Goal: Find specific page/section: Find specific page/section

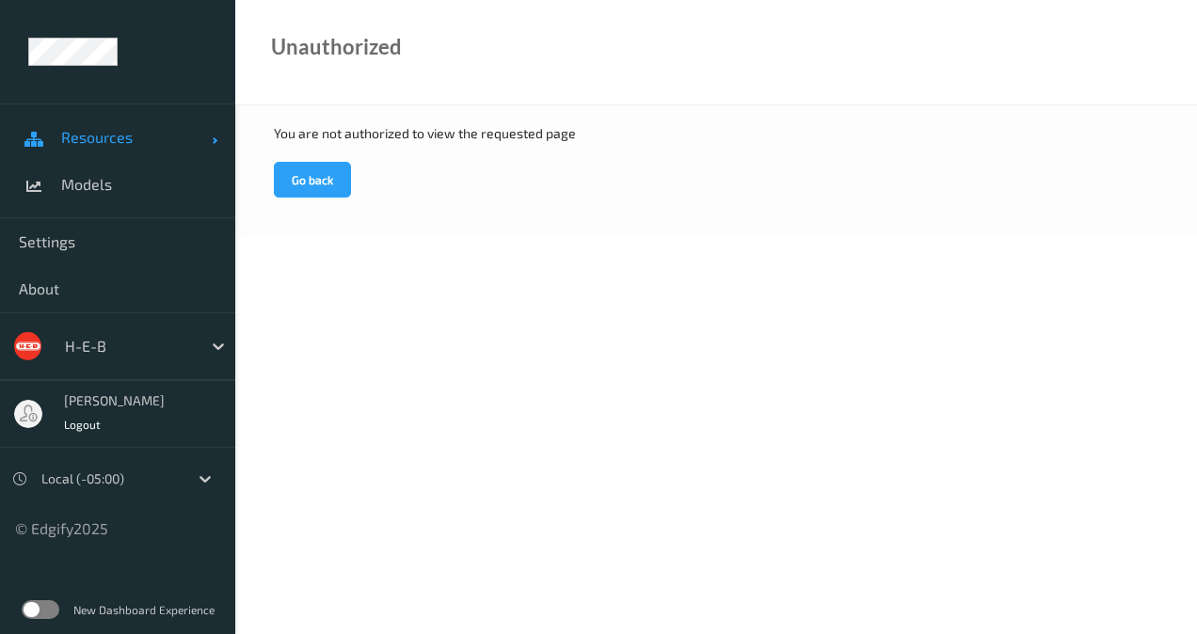
click at [167, 128] on span "Resources" at bounding box center [136, 137] width 151 height 19
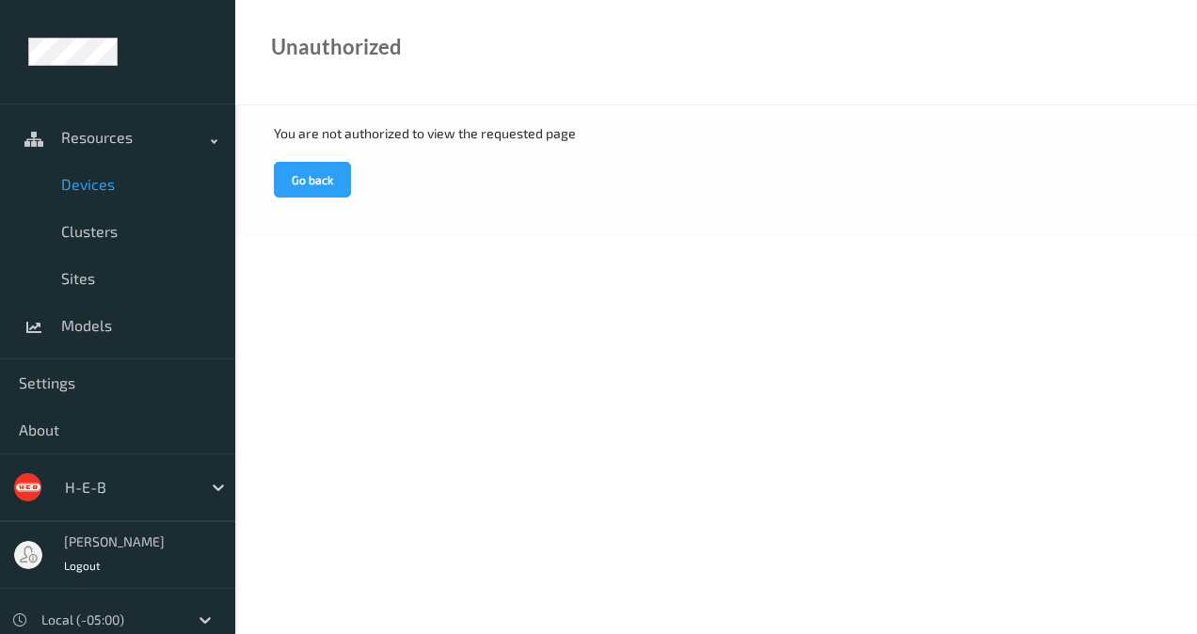
drag, startPoint x: 130, startPoint y: 179, endPoint x: 101, endPoint y: 188, distance: 30.6
click at [101, 188] on span "Devices" at bounding box center [138, 184] width 155 height 19
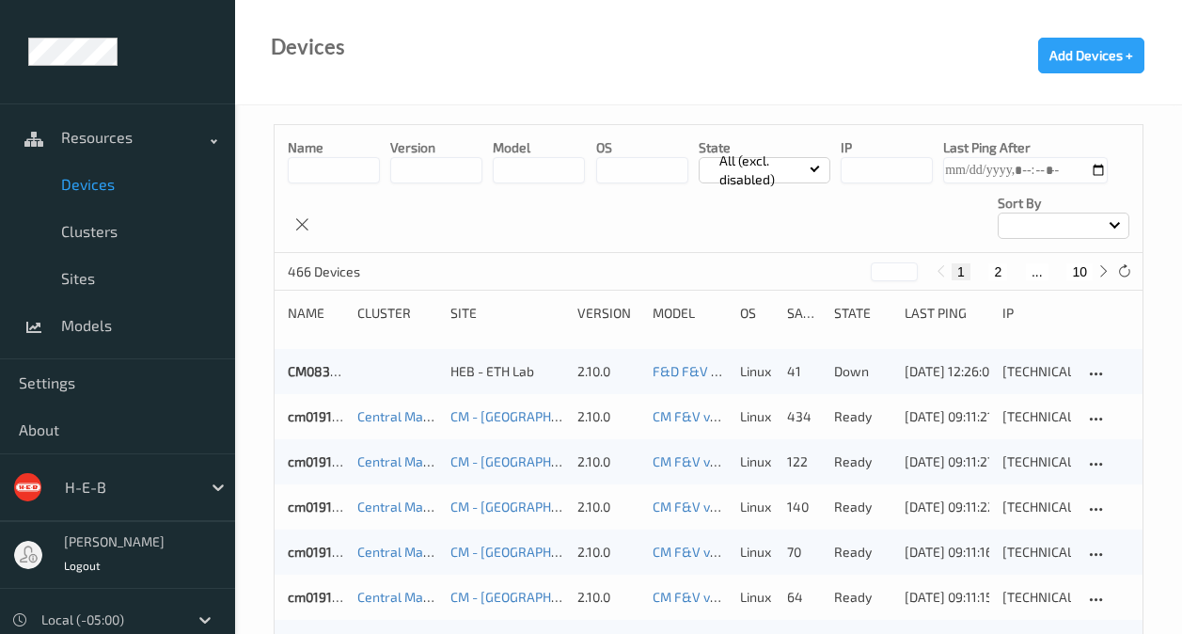
click at [1117, 218] on div at bounding box center [1064, 226] width 132 height 26
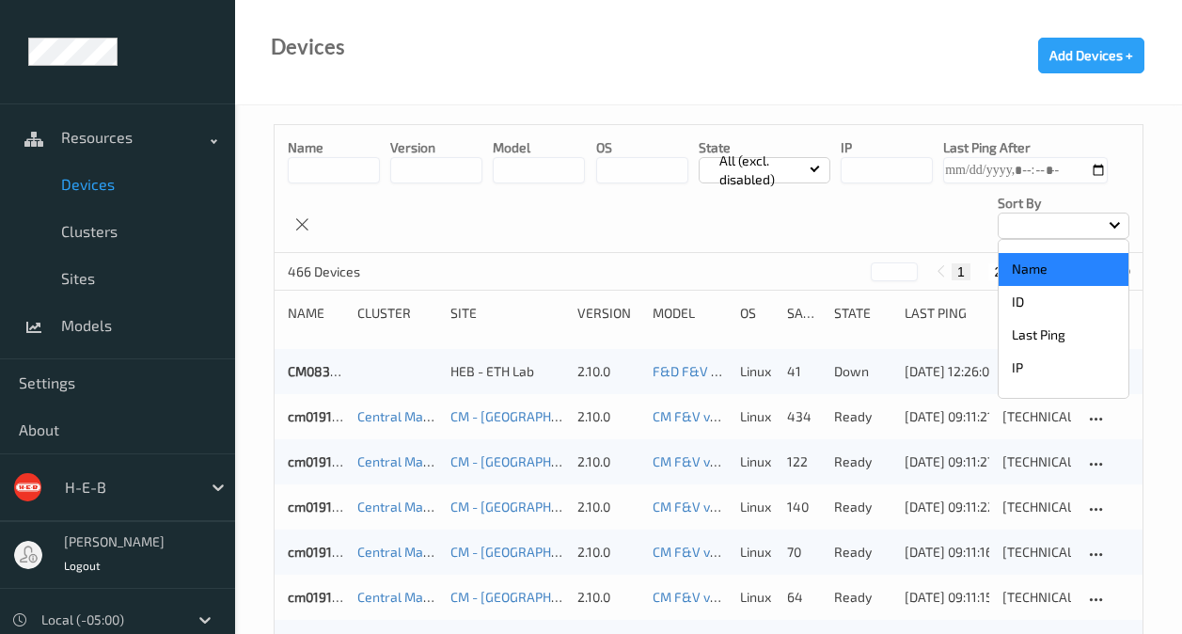
click at [1065, 271] on p "Name" at bounding box center [1064, 269] width 130 height 33
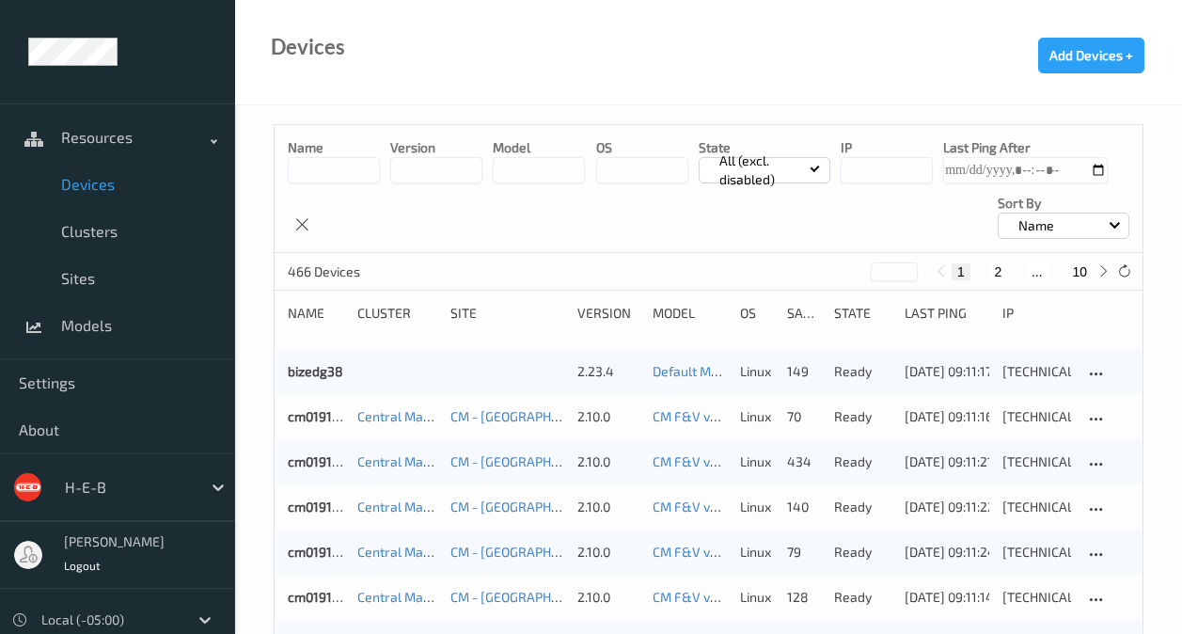
click at [1085, 273] on button "10" at bounding box center [1080, 271] width 26 height 17
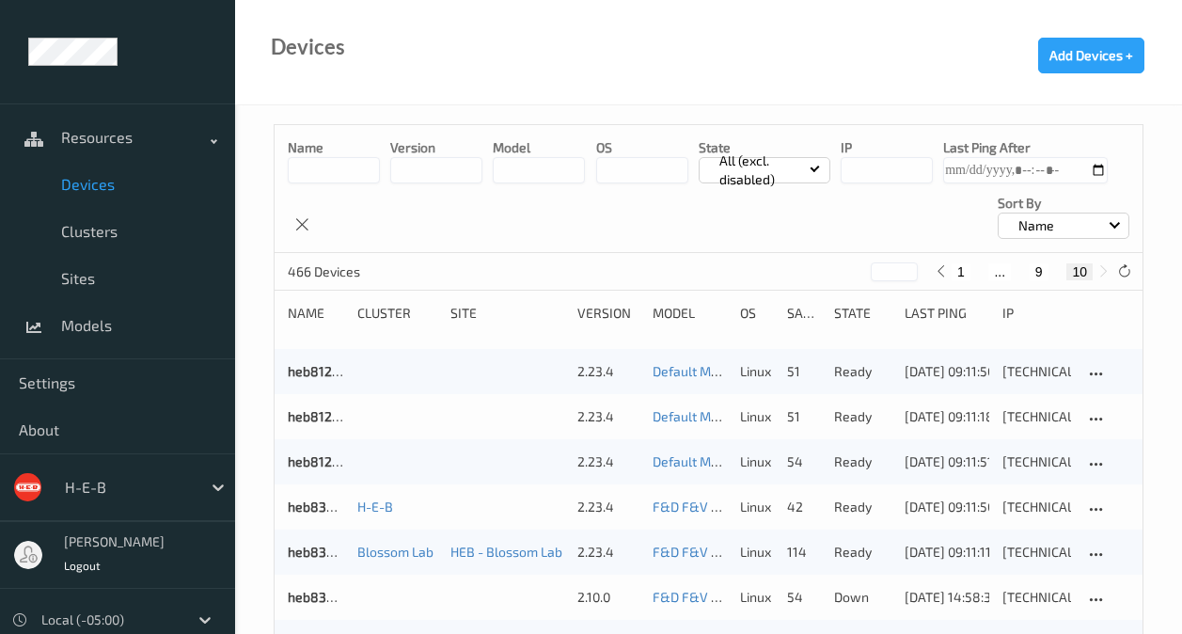
click at [1037, 267] on button "9" at bounding box center [1039, 271] width 19 height 17
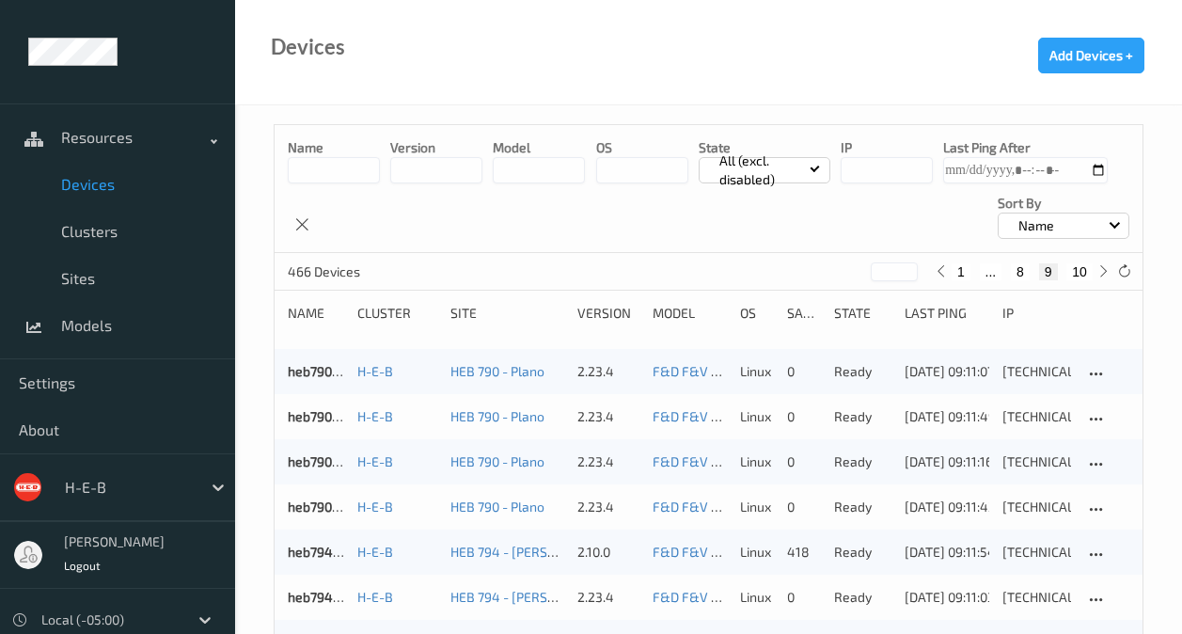
click at [1023, 268] on button "8" at bounding box center [1020, 271] width 19 height 17
click at [1007, 269] on button "7" at bounding box center [1009, 271] width 19 height 17
type input "*"
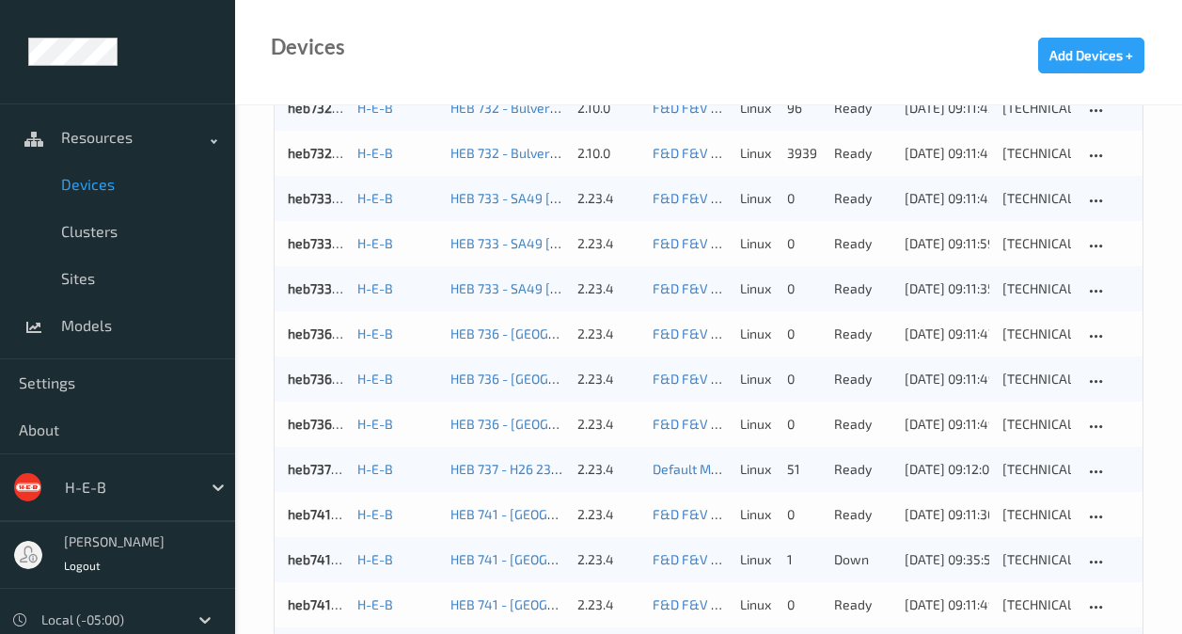
scroll to position [1546, 0]
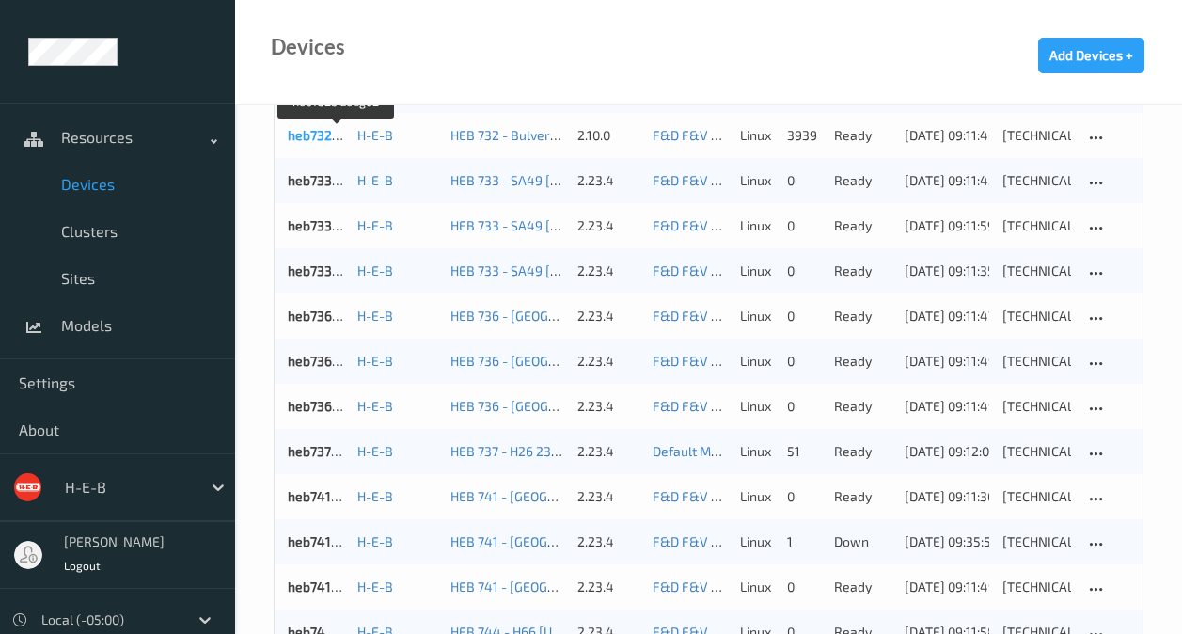
click at [341, 132] on link "heb732bizedg62" at bounding box center [337, 135] width 99 height 16
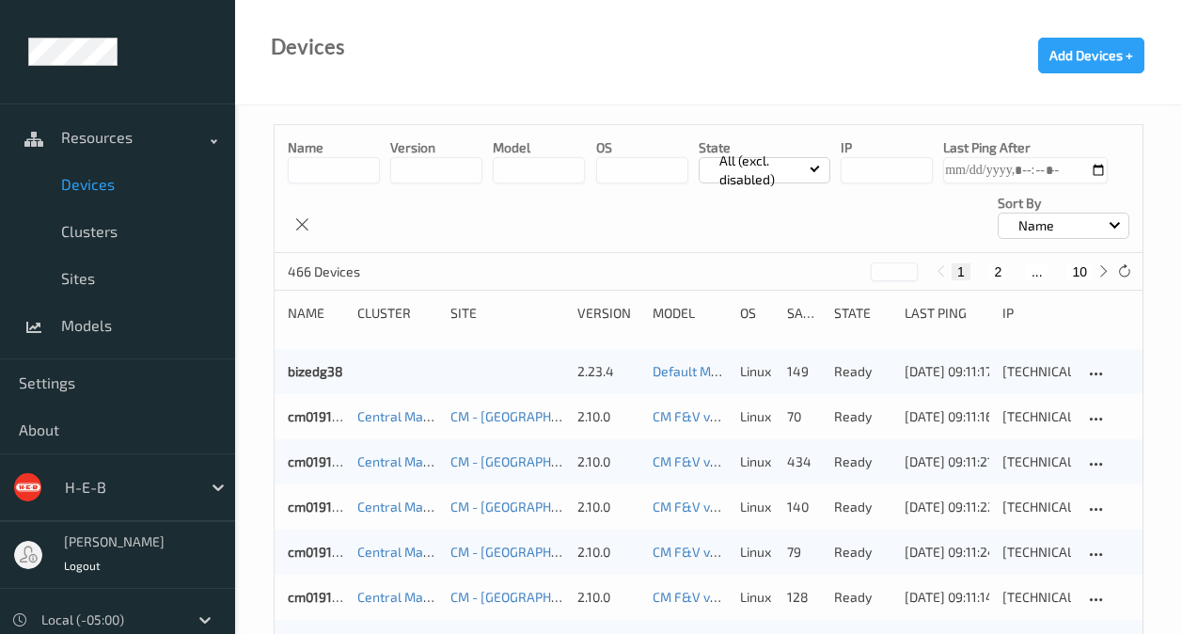
click at [313, 166] on input at bounding box center [334, 170] width 92 height 26
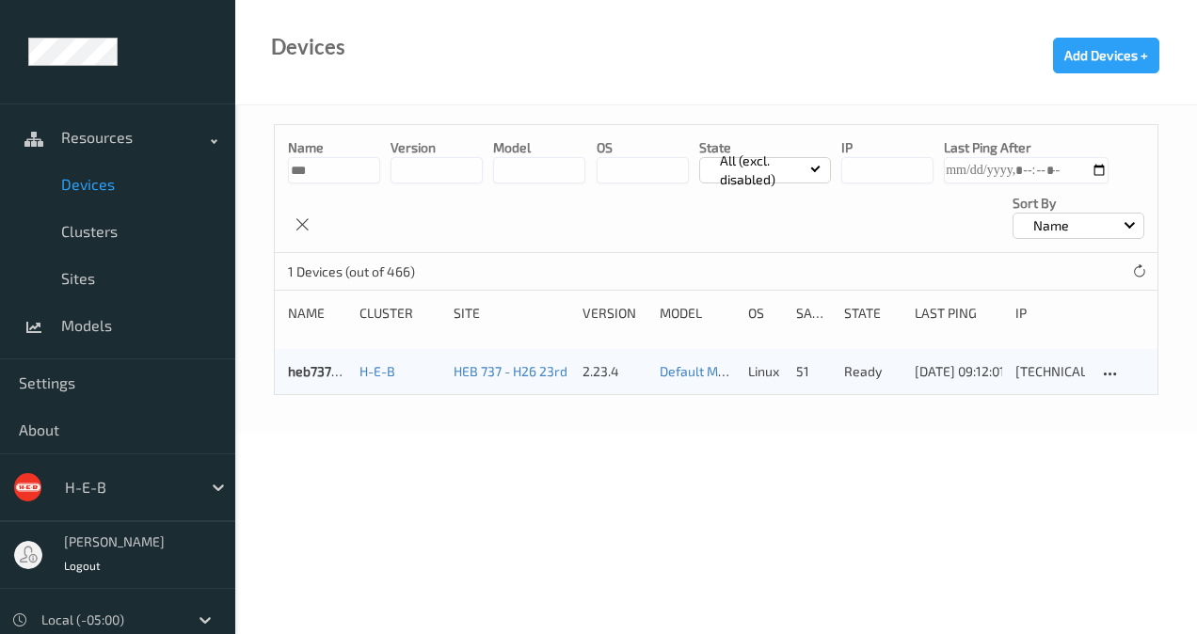
type input "***"
drag, startPoint x: 508, startPoint y: 215, endPoint x: 444, endPoint y: 230, distance: 65.7
click at [443, 243] on div "Name *** version model OS State All (excl. disabled) IP Last Ping After Sort by…" at bounding box center [716, 189] width 882 height 128
click at [446, 230] on div "Name *** version model OS State All (excl. disabled) IP Last Ping After Sort by…" at bounding box center [716, 189] width 882 height 128
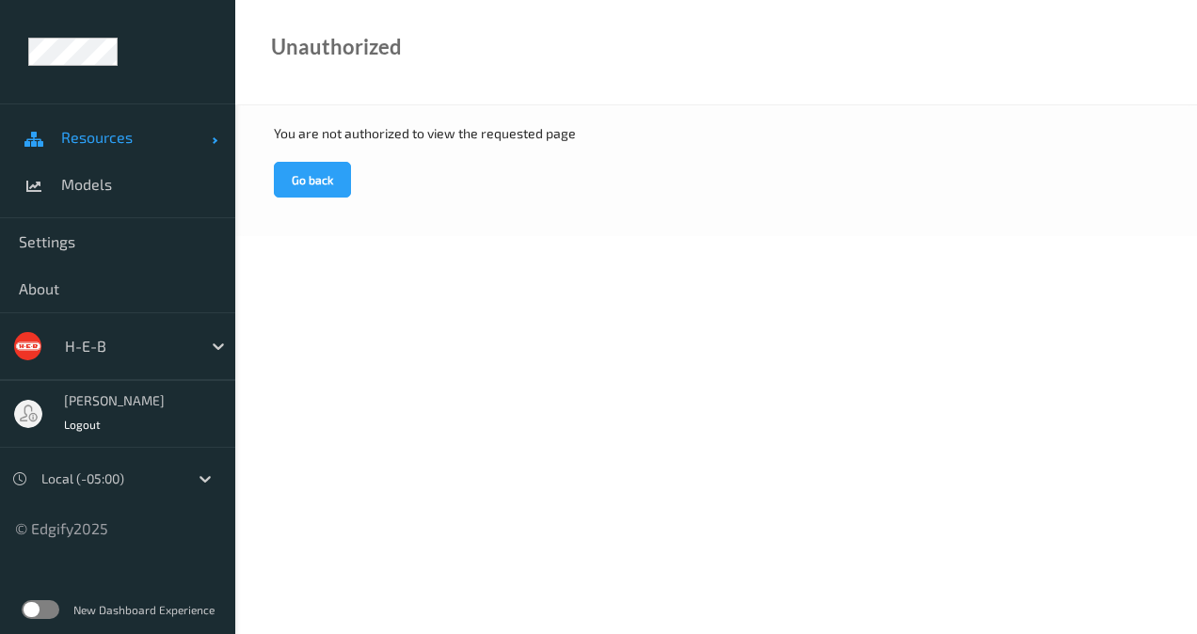
click at [141, 139] on span "Resources" at bounding box center [136, 137] width 151 height 19
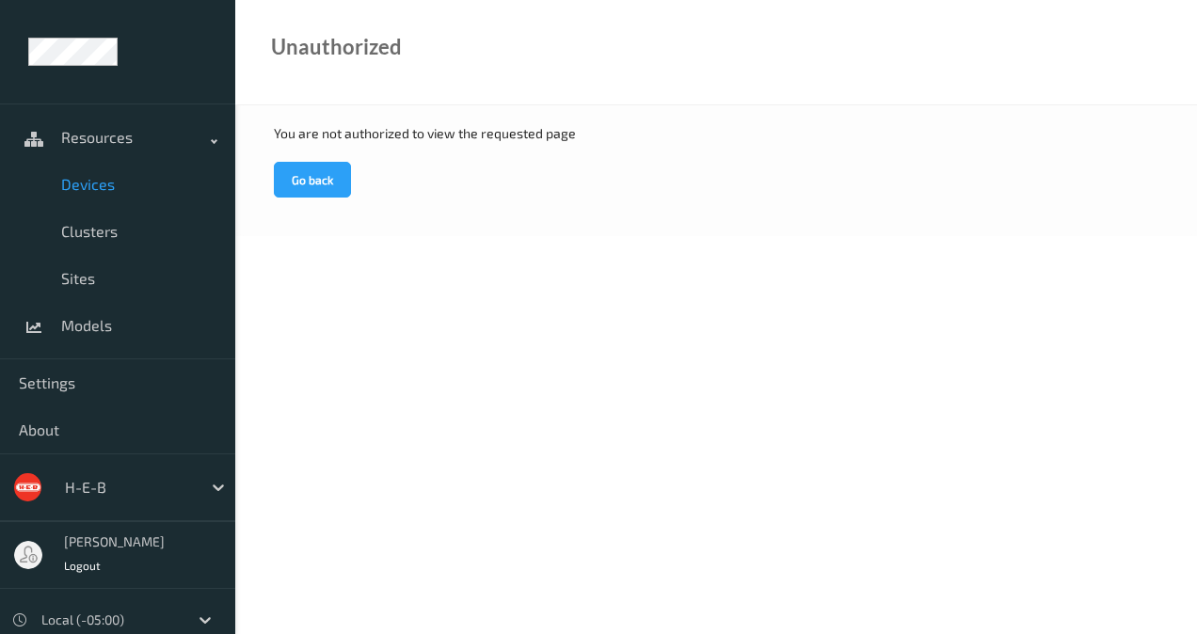
click at [132, 167] on link "Devices" at bounding box center [117, 184] width 235 height 47
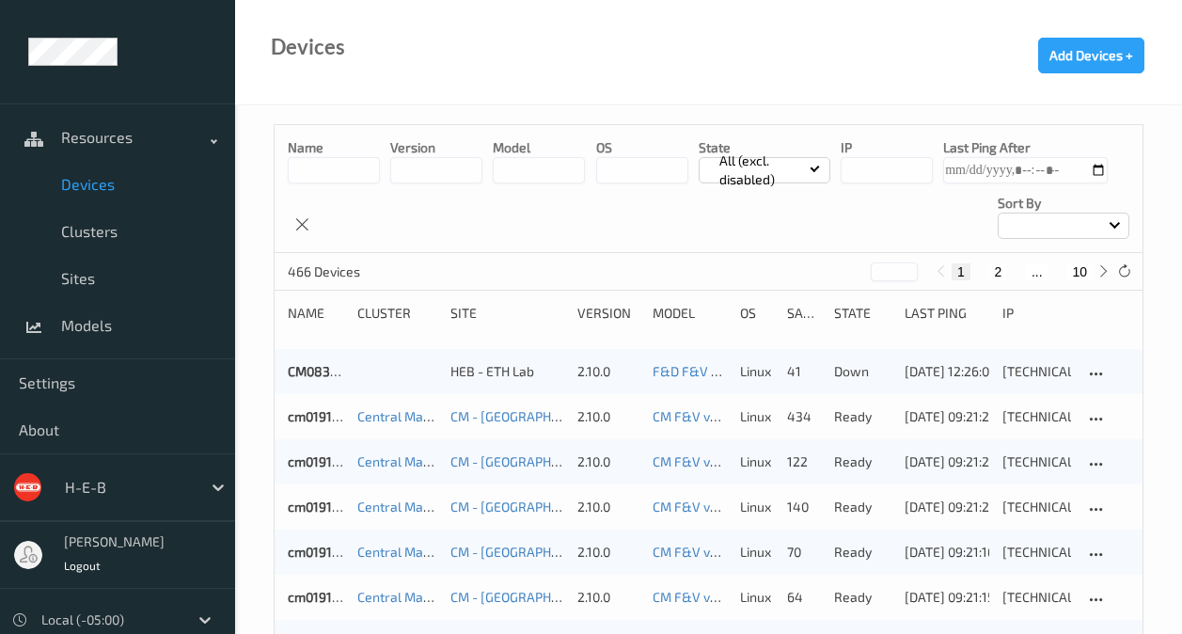
click at [329, 159] on input at bounding box center [334, 170] width 92 height 26
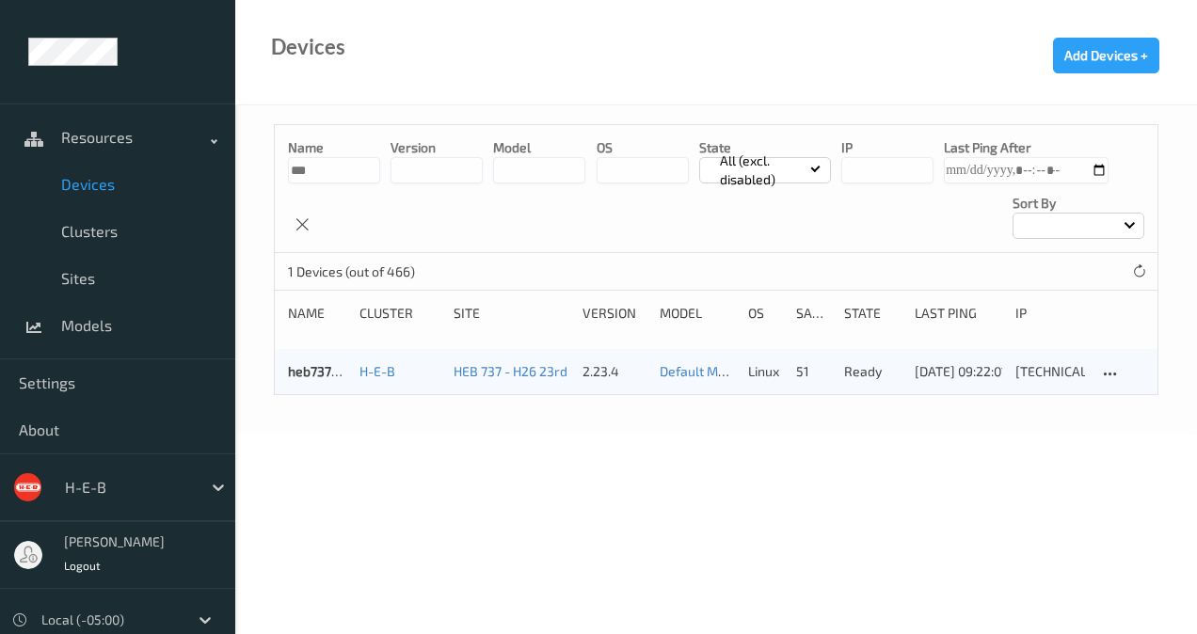
type input "***"
